Goal: Task Accomplishment & Management: Manage account settings

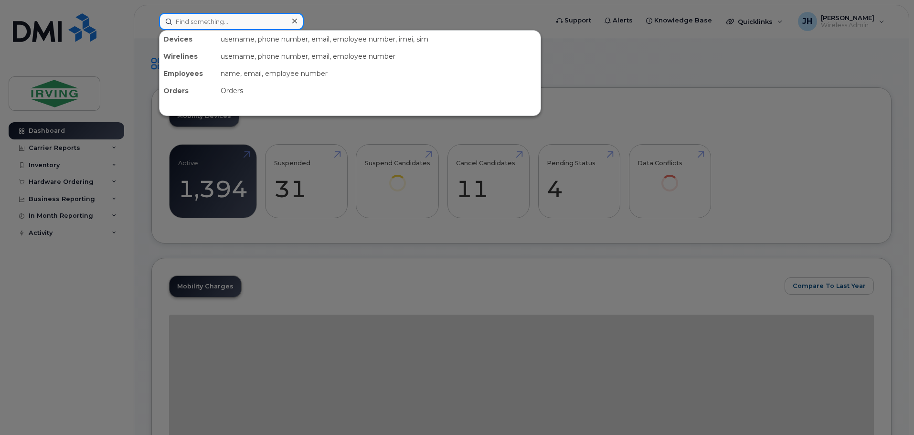
click at [213, 23] on input at bounding box center [231, 21] width 145 height 17
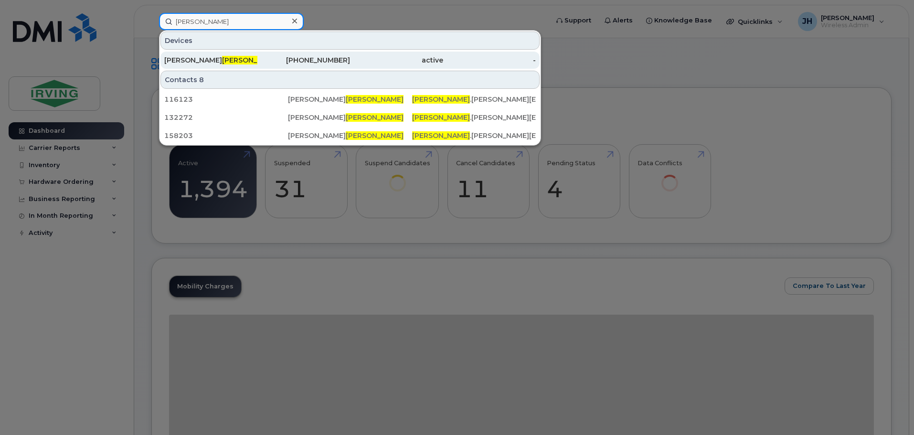
type input "wiggins"
click at [238, 59] on div "Matthew Wiggins" at bounding box center [210, 60] width 93 height 10
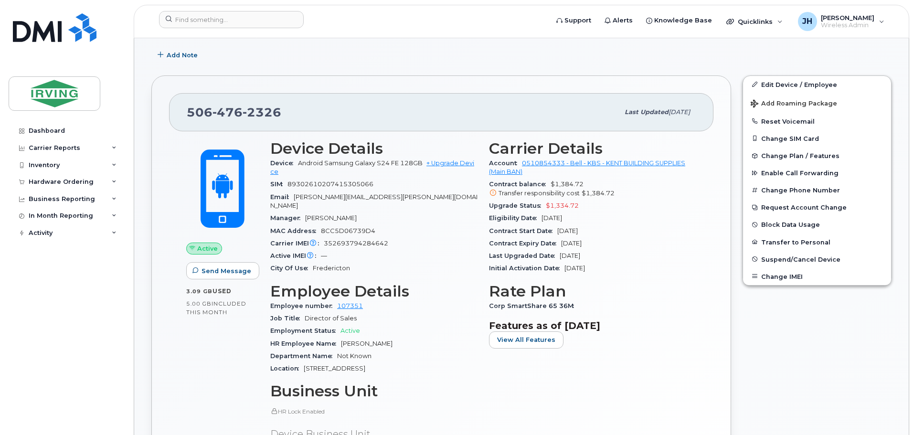
scroll to position [191, 0]
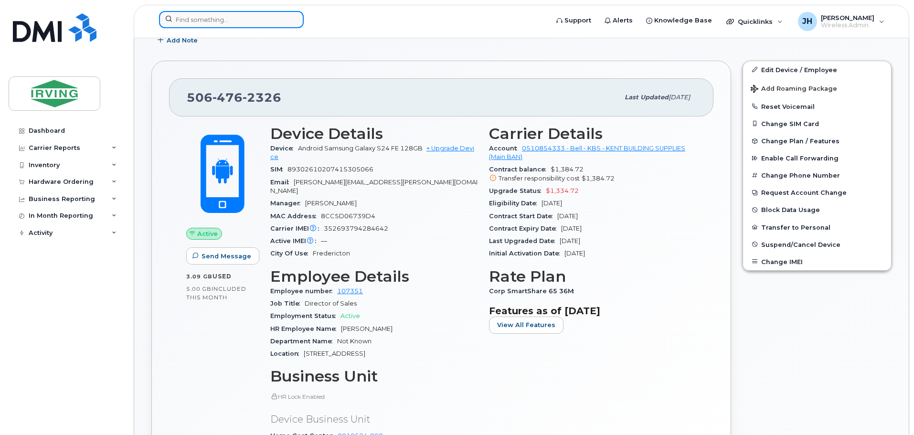
click at [212, 21] on input at bounding box center [231, 19] width 145 height 17
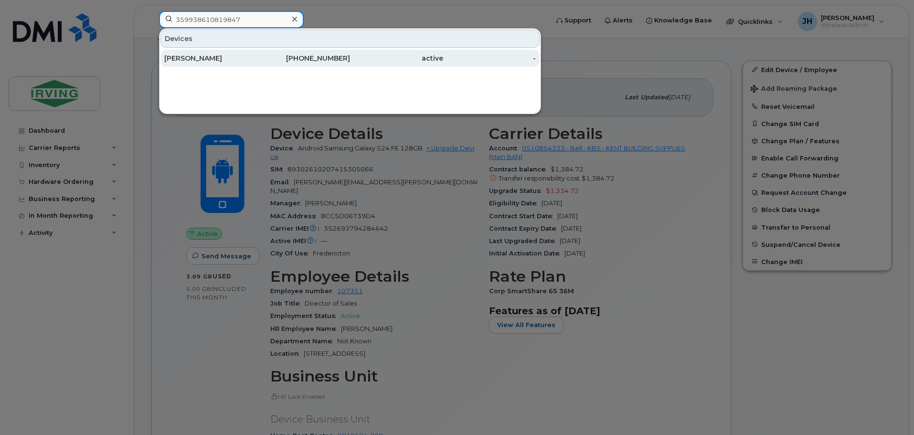
type input "359938610819847"
click at [236, 57] on div "[PERSON_NAME]" at bounding box center [210, 58] width 93 height 10
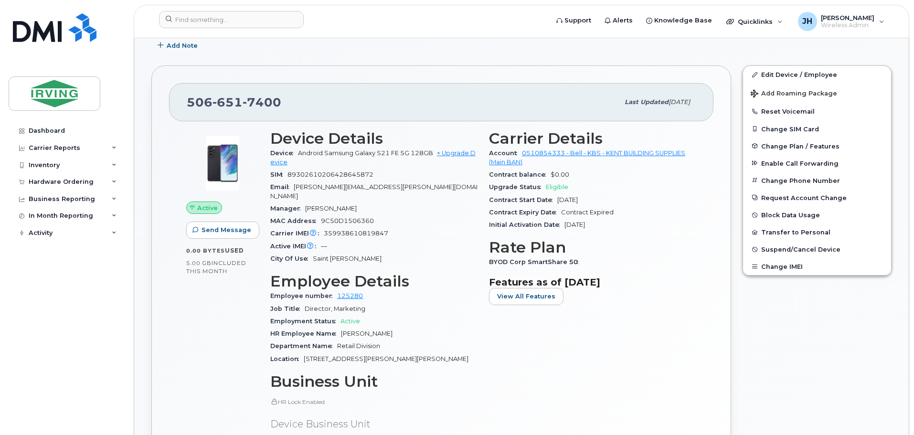
scroll to position [287, 0]
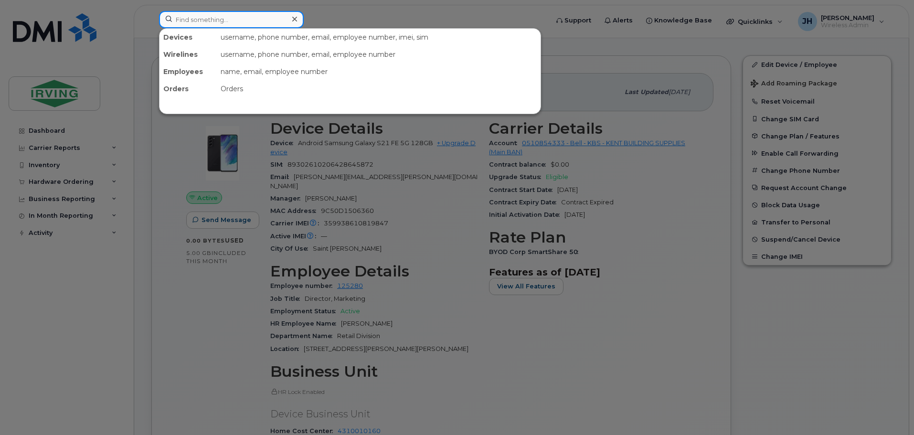
click at [183, 21] on input at bounding box center [231, 19] width 145 height 17
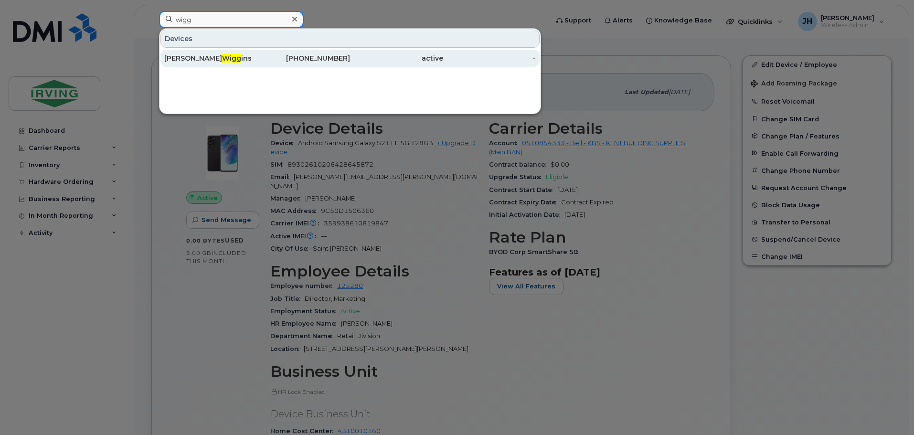
type input "wigg"
click at [222, 58] on span "Wigg" at bounding box center [231, 58] width 19 height 9
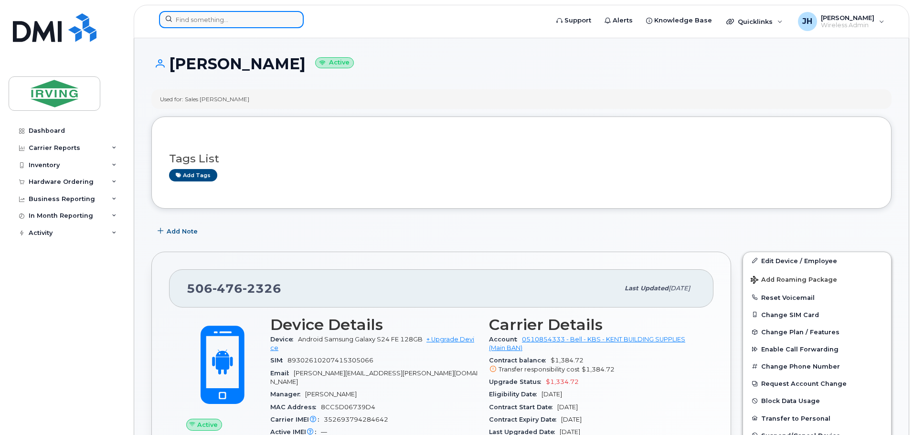
click at [203, 17] on input at bounding box center [231, 19] width 145 height 17
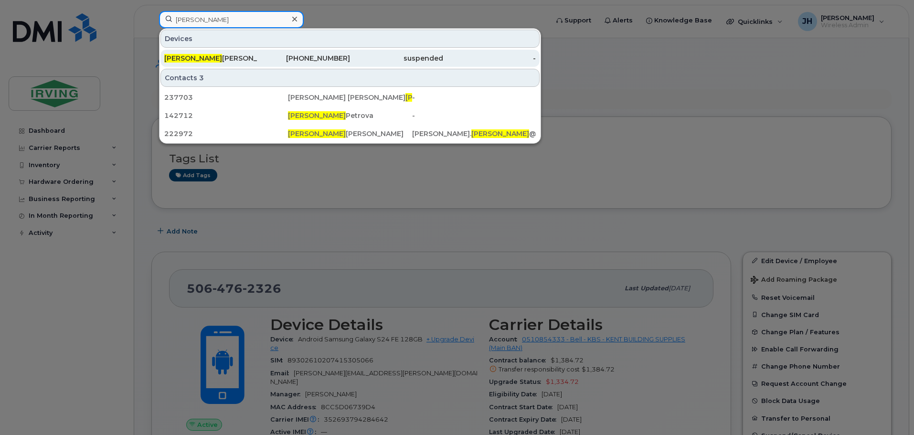
type input "irina"
click at [205, 60] on div "Irina Webster" at bounding box center [210, 58] width 93 height 10
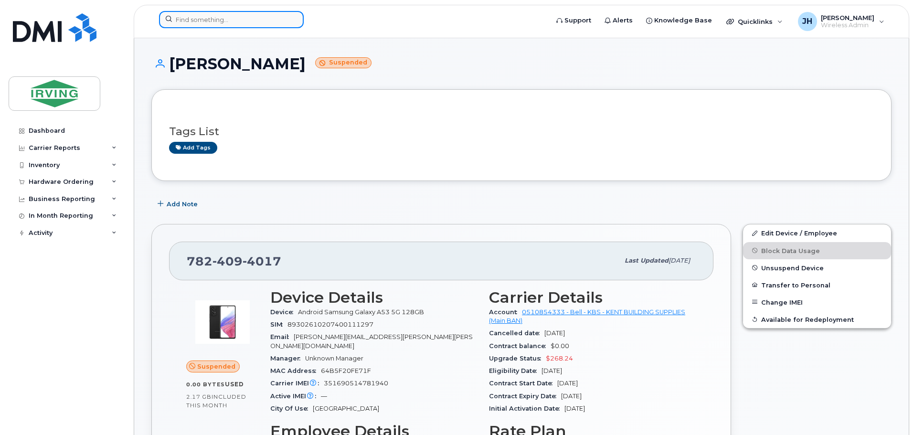
click at [197, 20] on input at bounding box center [231, 19] width 145 height 17
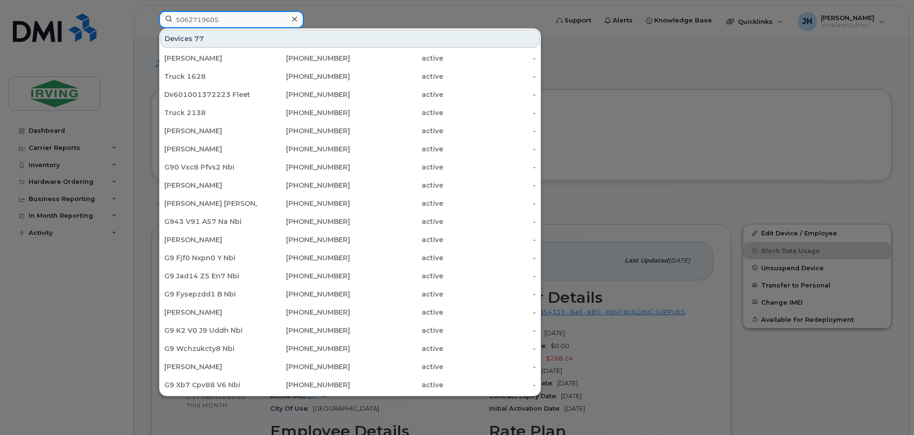
type input "5062719605"
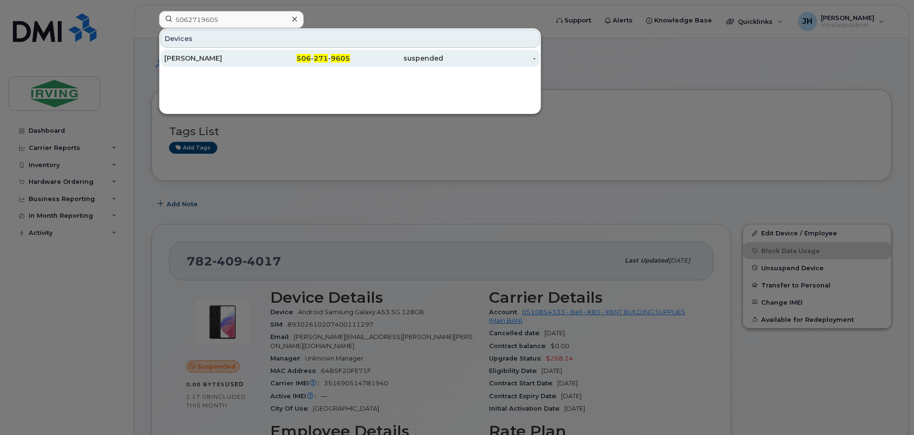
click at [244, 57] on div "[PERSON_NAME]" at bounding box center [210, 58] width 93 height 10
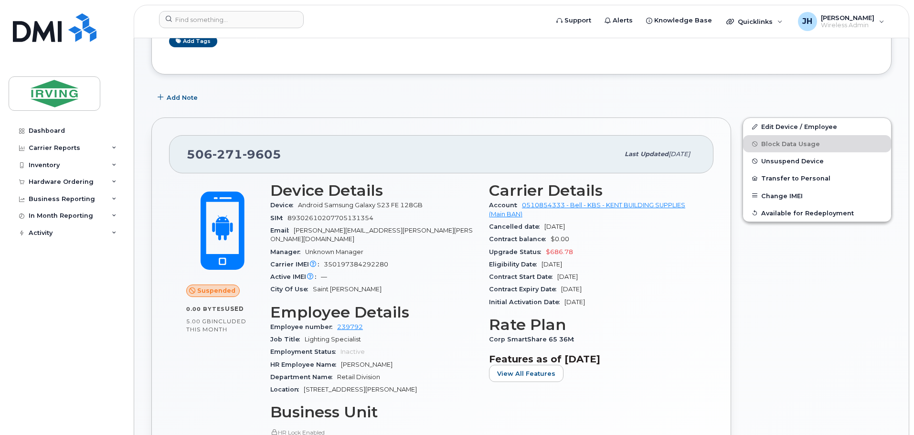
scroll to position [191, 0]
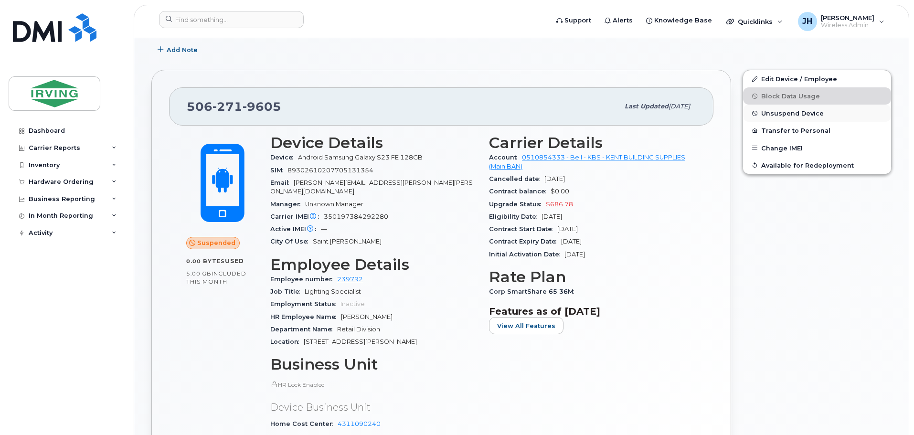
click at [784, 112] on span "Unsuspend Device" at bounding box center [792, 113] width 63 height 7
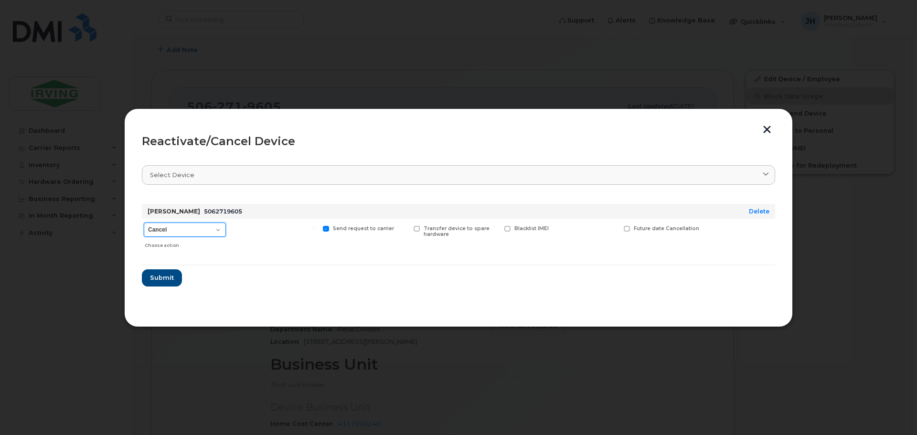
click at [217, 229] on select "Cancel Suspend - Extend Suspension Reactivate" at bounding box center [185, 230] width 82 height 14
select select "[object Object]"
click at [144, 223] on select "Cancel Suspend - Extend Suspension Reactivate" at bounding box center [185, 230] width 82 height 14
click at [164, 278] on span "Submit" at bounding box center [161, 277] width 24 height 9
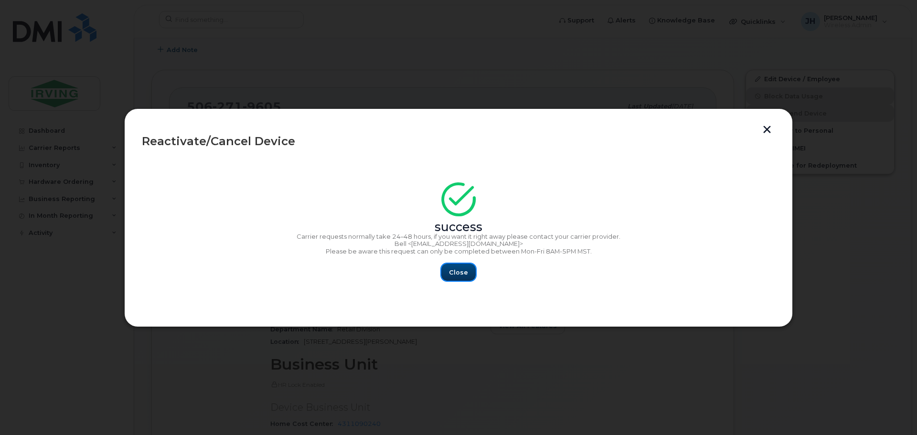
click at [460, 273] on span "Close" at bounding box center [458, 272] width 19 height 9
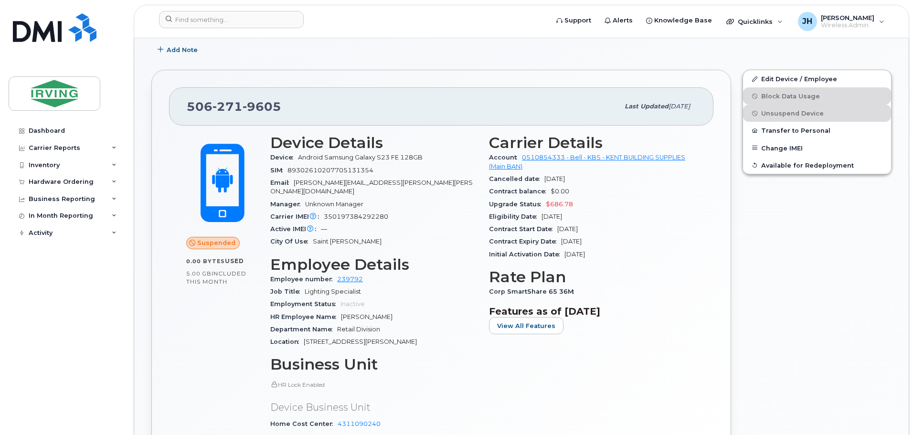
click at [333, 213] on span "350197384292280" at bounding box center [356, 216] width 64 height 7
drag, startPoint x: 326, startPoint y: 210, endPoint x: 390, endPoint y: 210, distance: 64.0
click at [390, 211] on div "Carrier IMEI Carrier IMEI is reported during the last billing cycle or change o…" at bounding box center [373, 217] width 207 height 12
copy span "350197384292280"
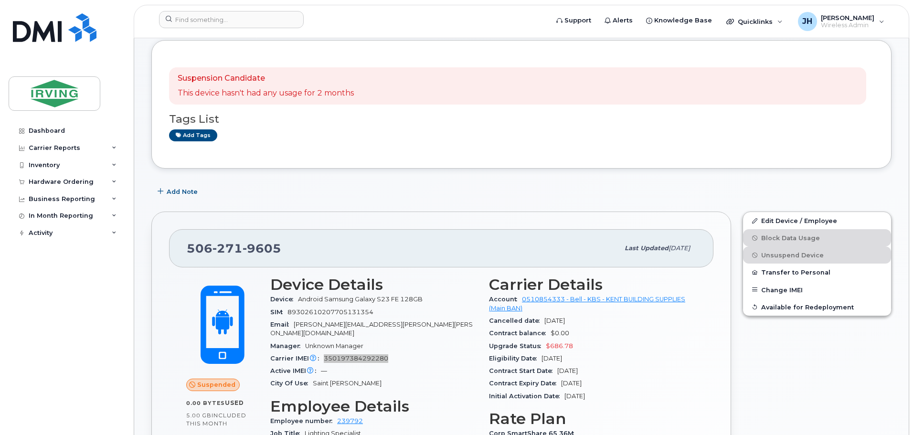
scroll to position [48, 0]
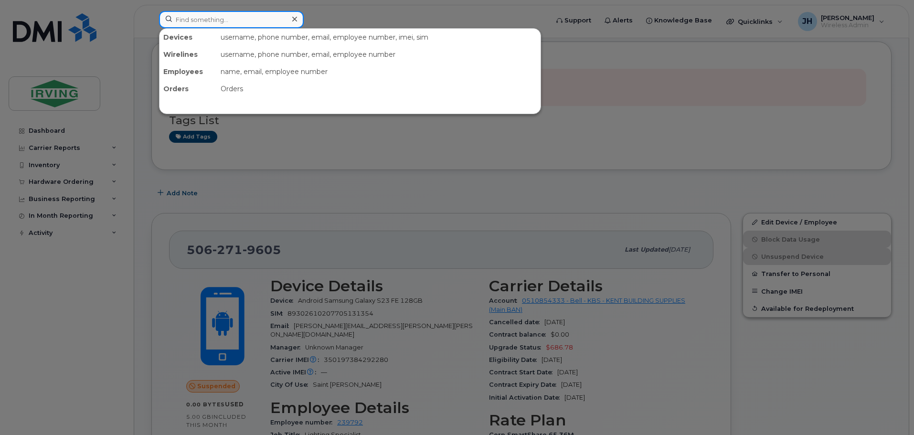
click at [227, 22] on input at bounding box center [231, 19] width 145 height 17
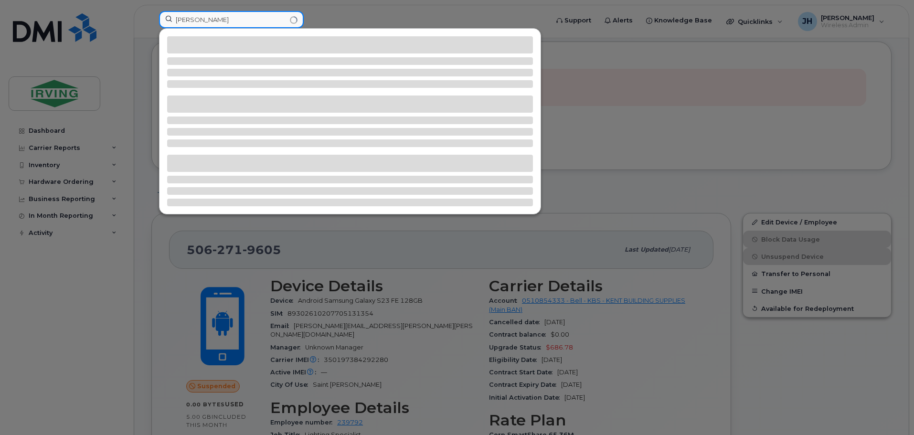
type input "verner"
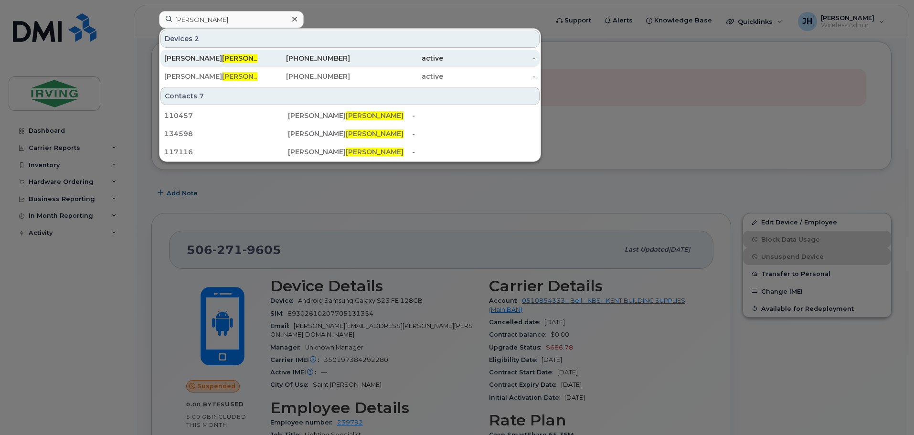
click at [259, 54] on div "506-651-7400" at bounding box center [303, 58] width 93 height 10
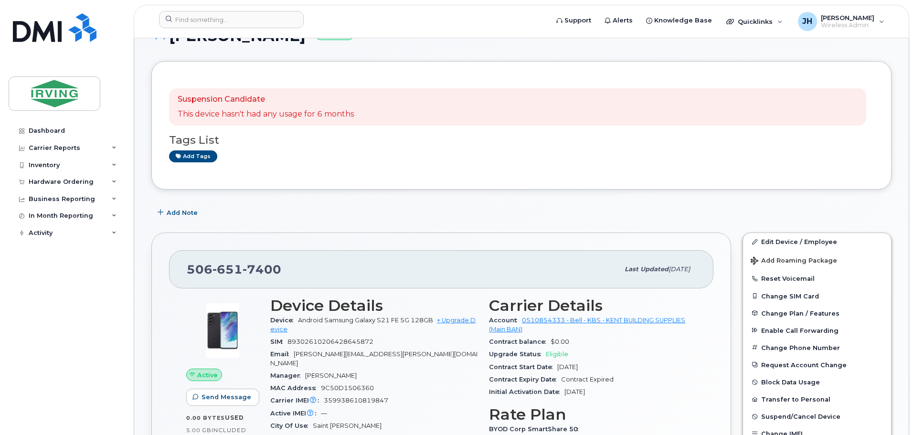
scroll to position [143, 0]
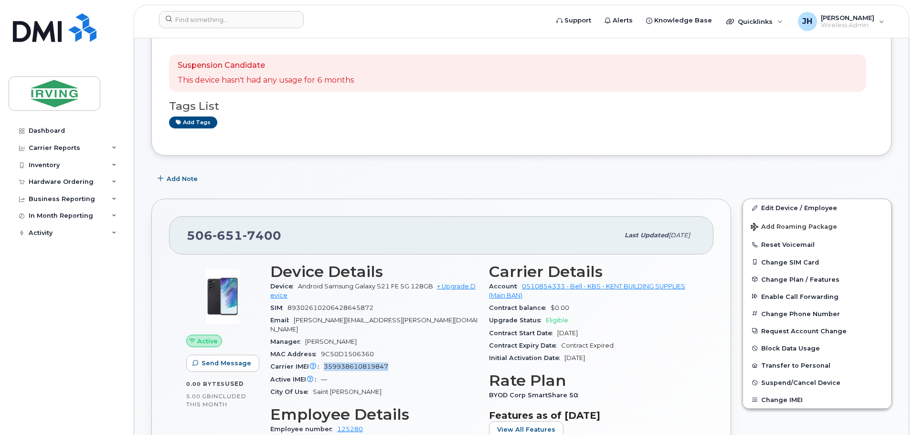
drag, startPoint x: 325, startPoint y: 358, endPoint x: 391, endPoint y: 359, distance: 65.9
click at [391, 361] on div "Carrier IMEI Carrier IMEI is reported during the last billing cycle or change o…" at bounding box center [373, 367] width 207 height 12
copy span "359938610819847"
